Goal: Information Seeking & Learning: Learn about a topic

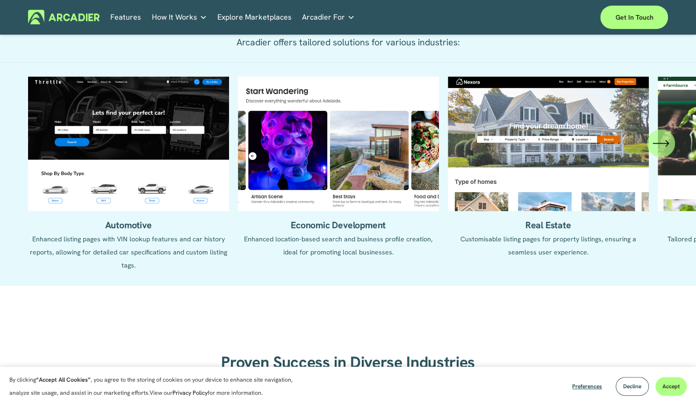
scroll to position [1035, 0]
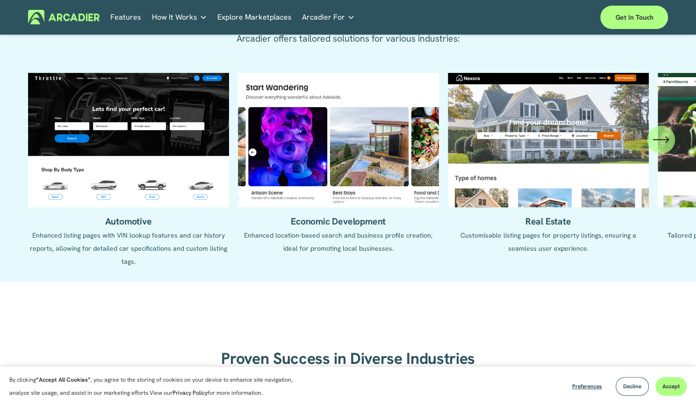
click at [662, 148] on icon "\a \a \a Next\a \a" at bounding box center [661, 139] width 17 height 17
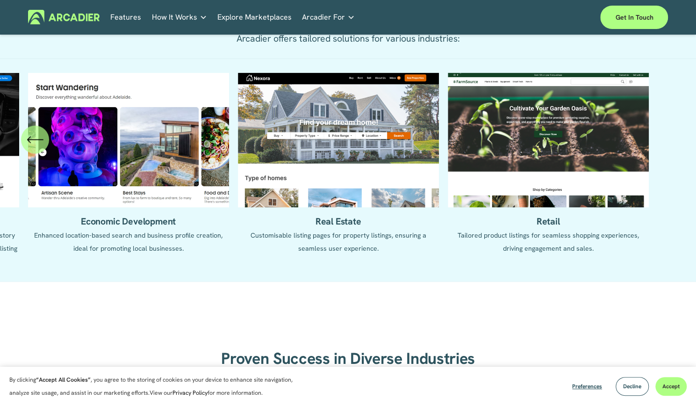
click at [306, 143] on ul "Automotive Enhanced listing pages with VIN lookup features and car history repo…" at bounding box center [348, 169] width 641 height 195
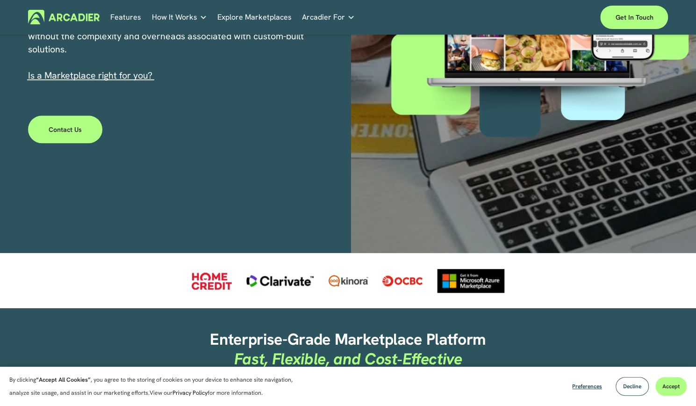
scroll to position [0, 0]
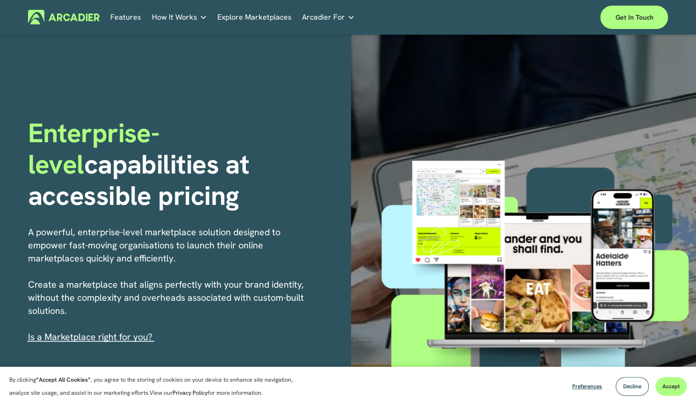
click at [0, 0] on p "No in-house development team? No problem. Use one of our partners." at bounding box center [0, 0] width 0 height 0
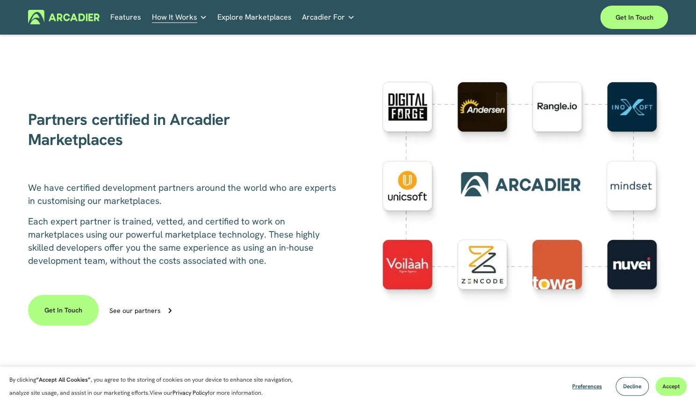
scroll to position [199, 0]
click at [12, 234] on div "Partners certified in Arcadier Marketplaces We have certified development partn…" at bounding box center [348, 202] width 696 height 301
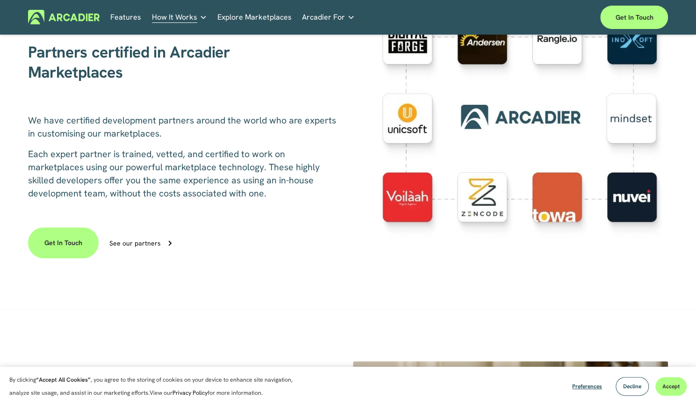
scroll to position [267, 0]
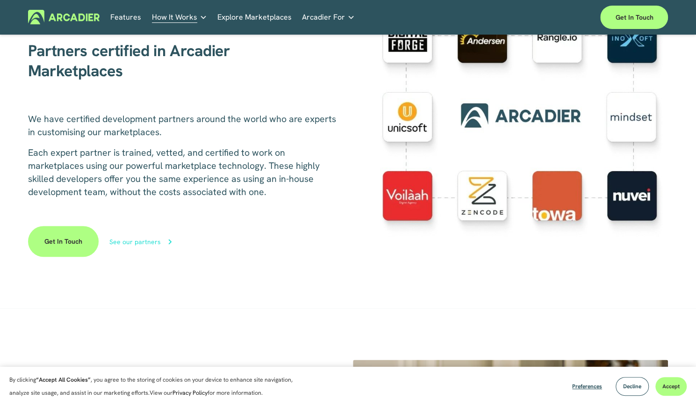
click at [138, 245] on div "See our partners" at bounding box center [134, 241] width 51 height 7
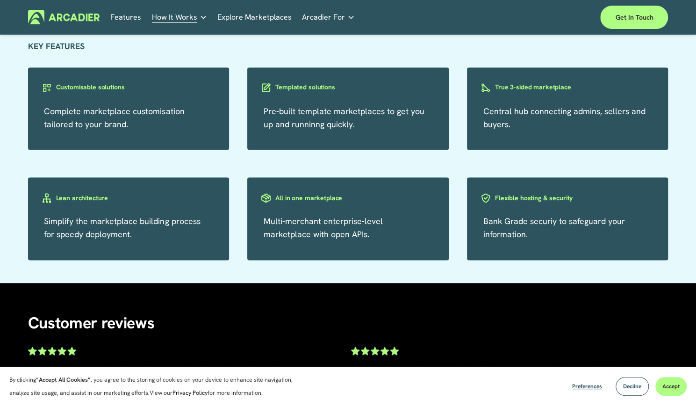
scroll to position [944, 0]
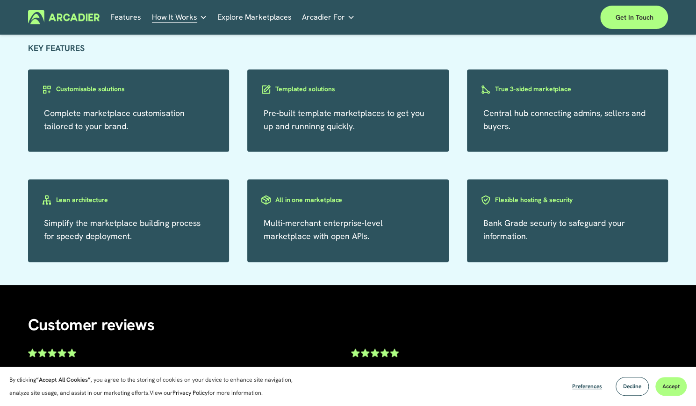
click at [333, 94] on h3 "Templated solutions" at bounding box center [304, 89] width 59 height 9
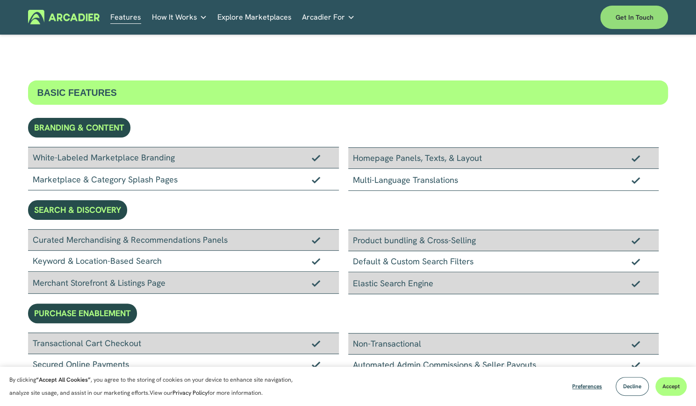
click at [615, 19] on link "Get in touch" at bounding box center [634, 17] width 68 height 23
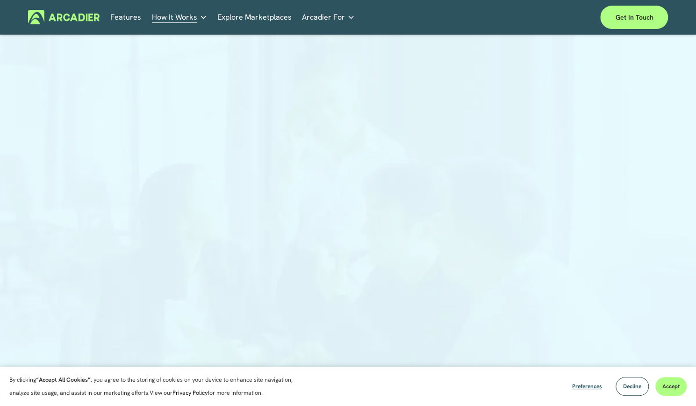
click at [0, 0] on p "Read about game-changing marketplace solutions." at bounding box center [0, 0] width 0 height 0
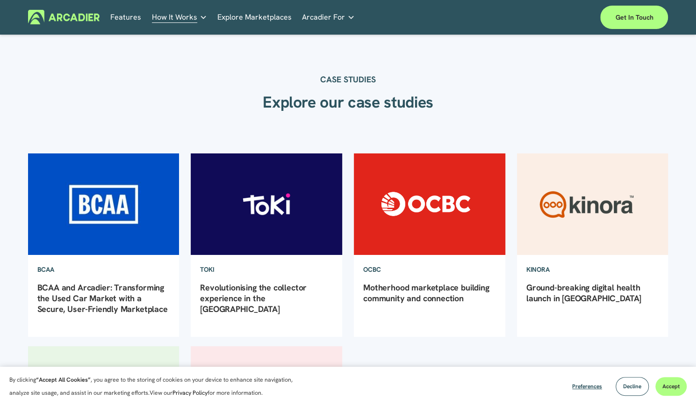
click at [116, 15] on link "Features" at bounding box center [125, 17] width 31 height 14
